Goal: Information Seeking & Learning: Learn about a topic

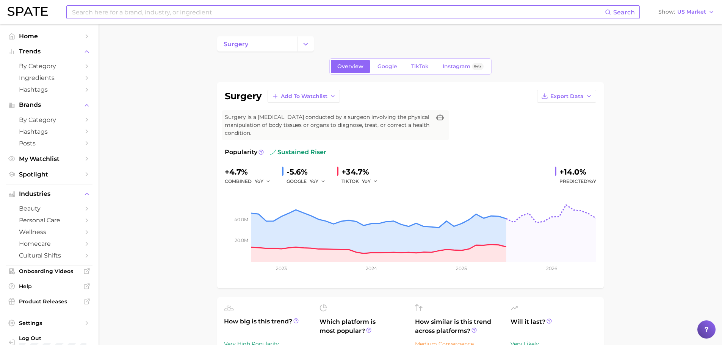
scroll to position [189, 0]
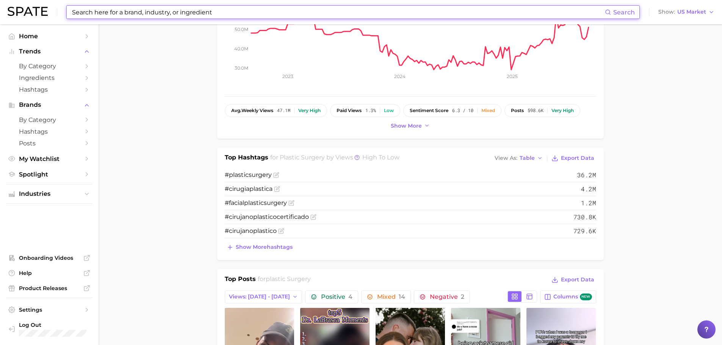
click at [167, 13] on input at bounding box center [337, 12] width 533 height 13
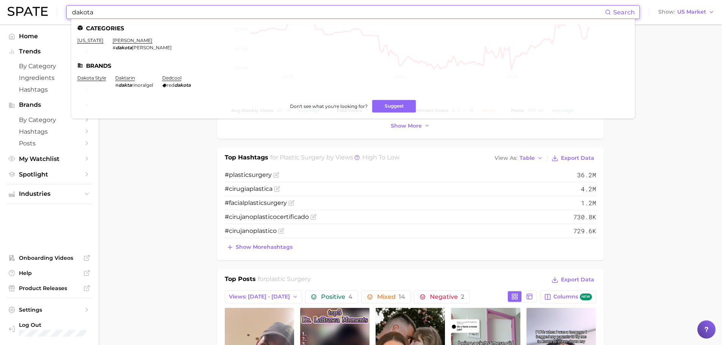
type input "dakota"
click at [131, 42] on link "[PERSON_NAME]" at bounding box center [132, 40] width 40 height 6
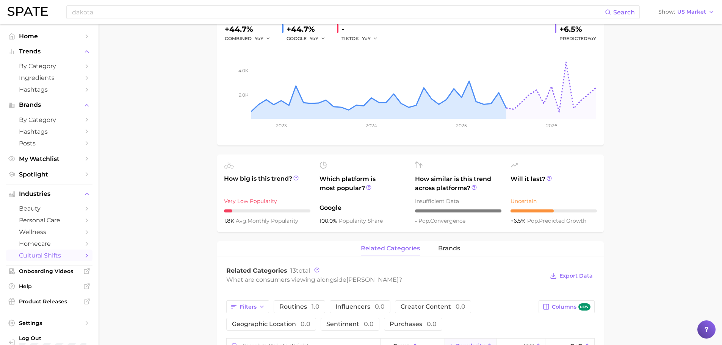
scroll to position [63, 0]
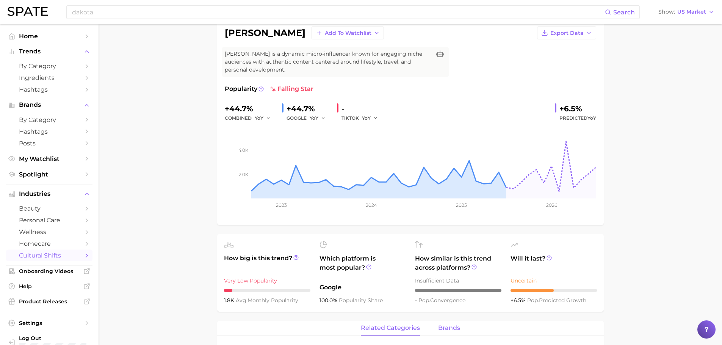
click at [450, 327] on span "brands" at bounding box center [449, 328] width 22 height 7
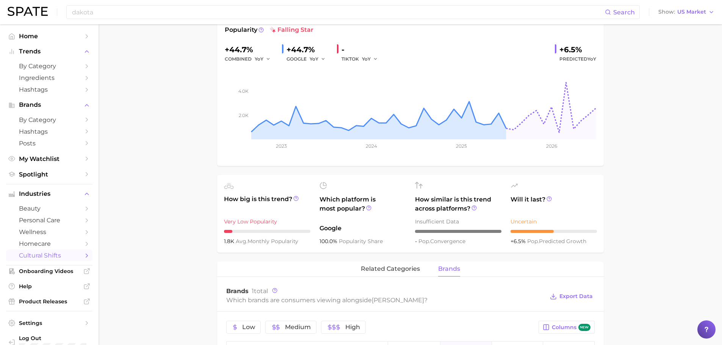
scroll to position [253, 0]
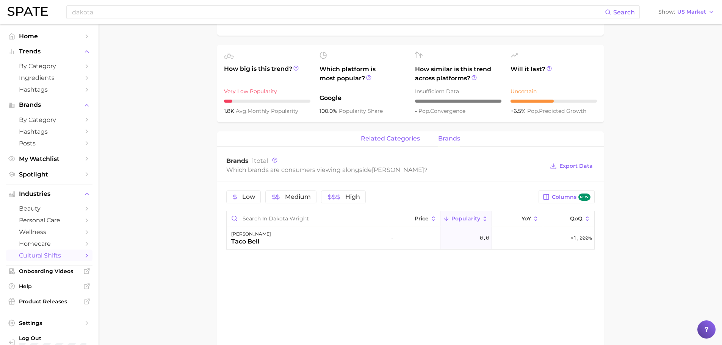
click at [379, 137] on span "related categories" at bounding box center [390, 138] width 59 height 7
